Goal: Communication & Community: Answer question/provide support

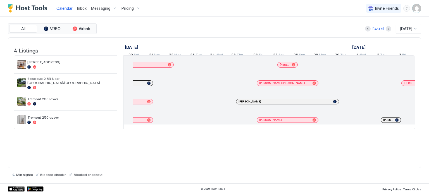
scroll to position [0, 310]
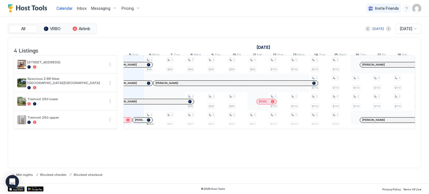
click at [265, 104] on div at bounding box center [265, 101] width 4 height 4
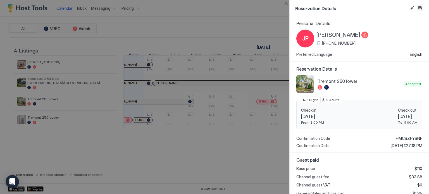
click at [419, 8] on button "Inbox" at bounding box center [419, 7] width 7 height 7
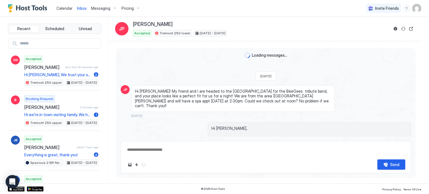
scroll to position [24, 0]
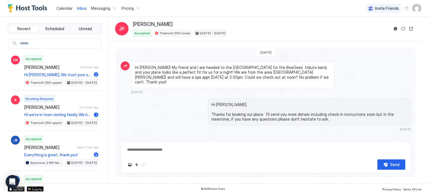
click at [77, 11] on link "Inbox" at bounding box center [81, 8] width 9 height 6
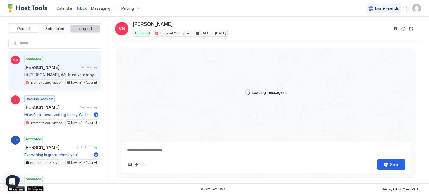
scroll to position [650, 0]
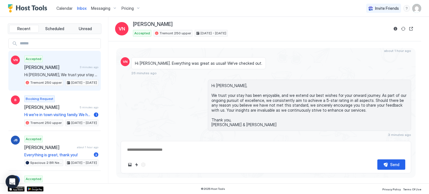
click at [60, 69] on span "[PERSON_NAME]" at bounding box center [50, 67] width 53 height 6
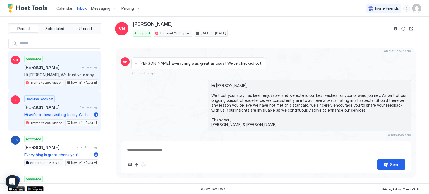
click at [56, 109] on div "Booking Request [PERSON_NAME] 5 minutes ago Hi we're in town visiting family. W…" at bounding box center [61, 110] width 74 height 31
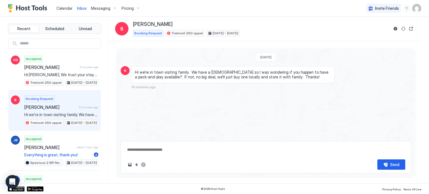
type textarea "*"
